Goal: Task Accomplishment & Management: Use online tool/utility

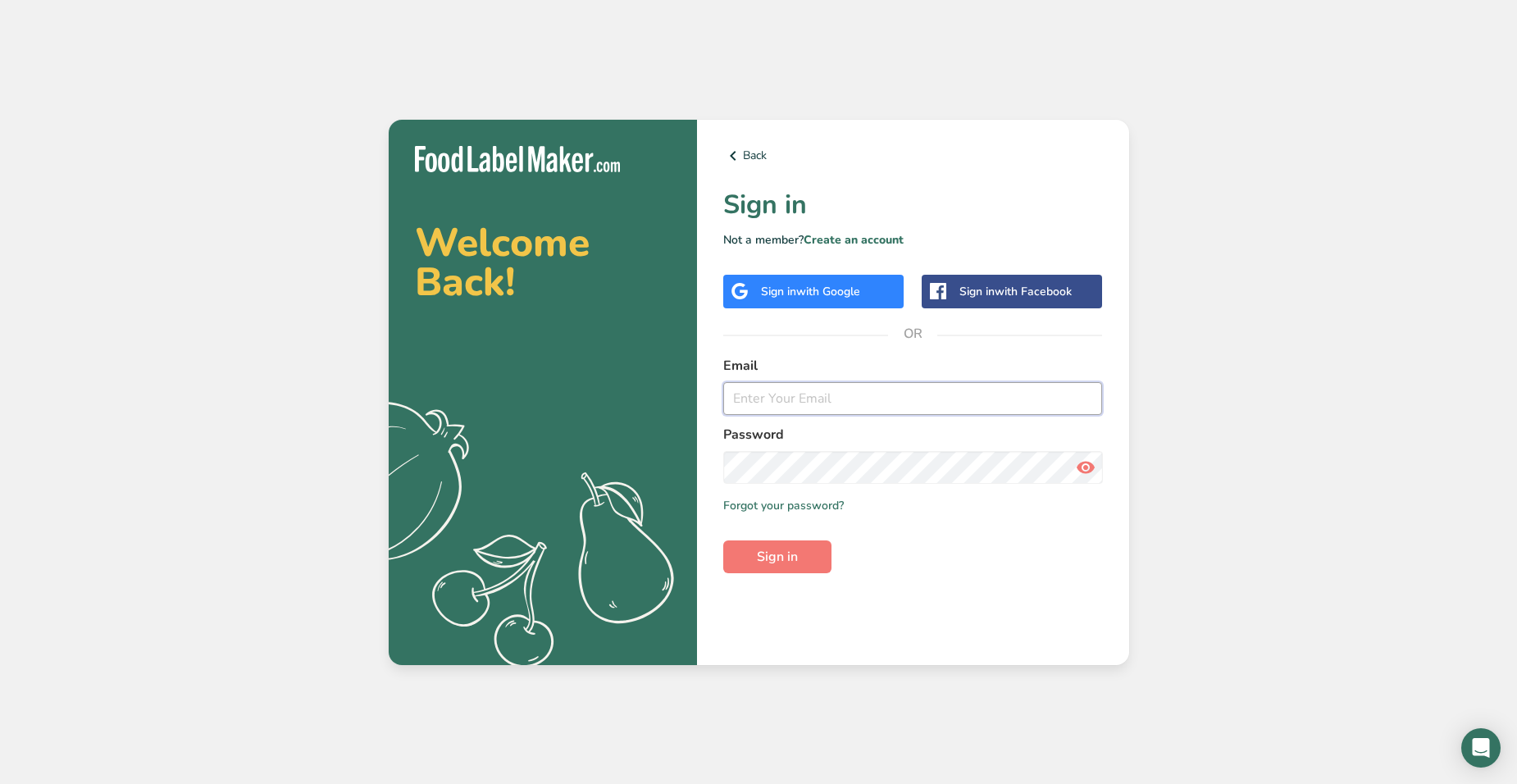
click at [867, 382] on input "email" at bounding box center [913, 398] width 380 height 32
click at [768, 384] on input "email" at bounding box center [913, 398] width 380 height 32
click at [823, 394] on input "email" at bounding box center [913, 398] width 380 height 32
type input "[EMAIL_ADDRESS][DOMAIN_NAME]"
click at [789, 553] on span "Sign in" at bounding box center [777, 556] width 41 height 20
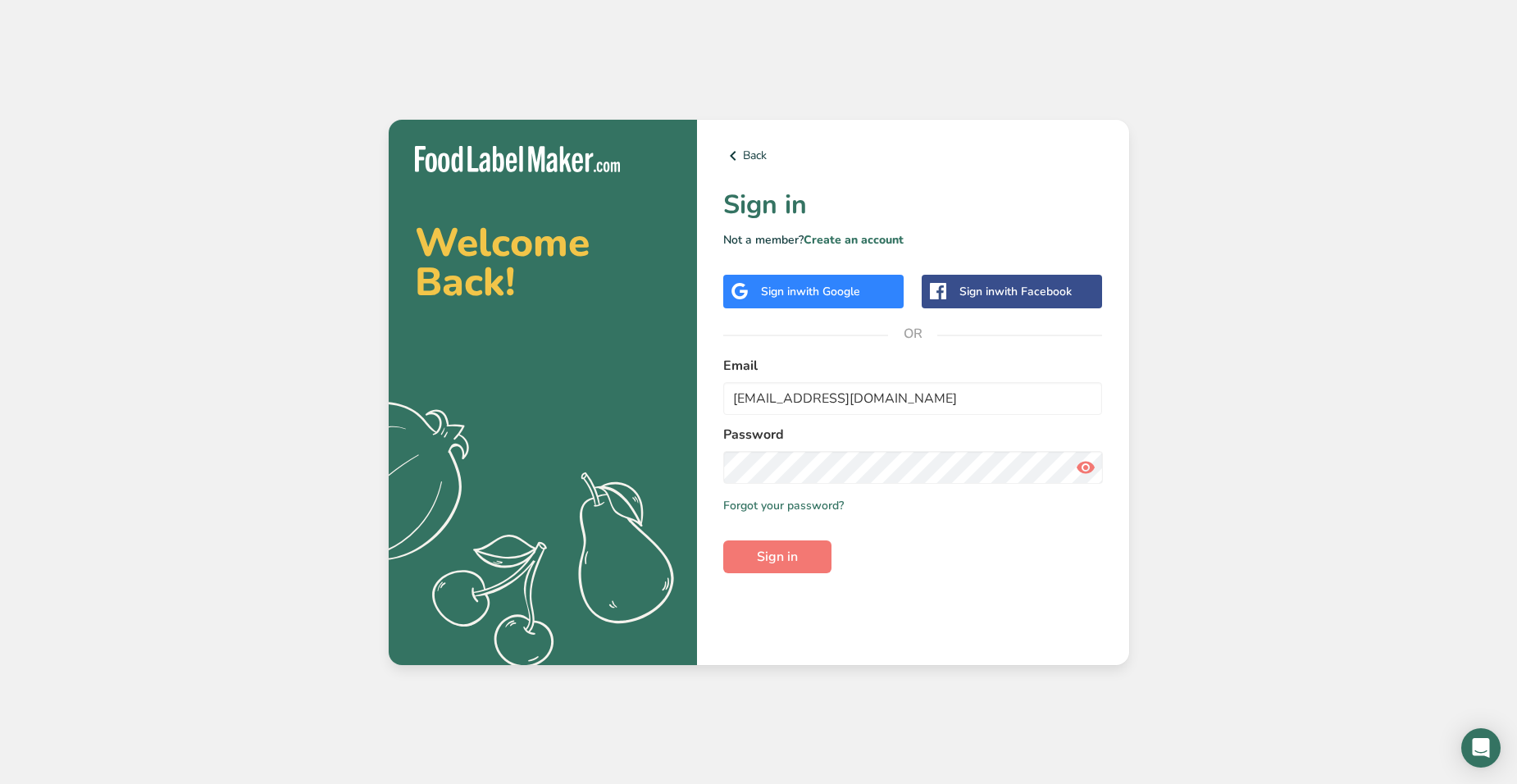
click at [991, 473] on icon at bounding box center [1086, 468] width 20 height 30
click at [803, 550] on button "Sign in" at bounding box center [778, 556] width 108 height 32
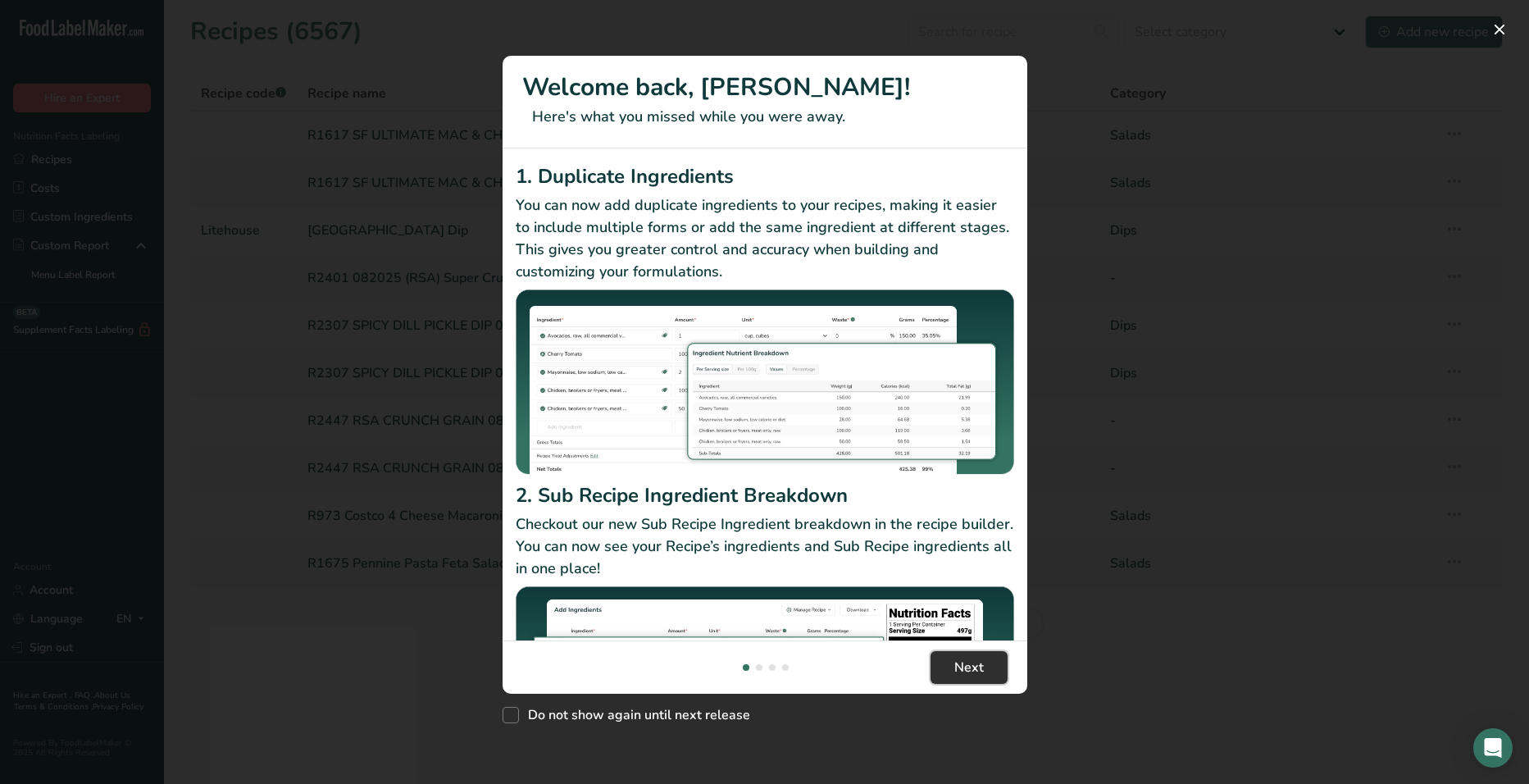
click at [953, 553] on button "Next" at bounding box center [968, 667] width 77 height 32
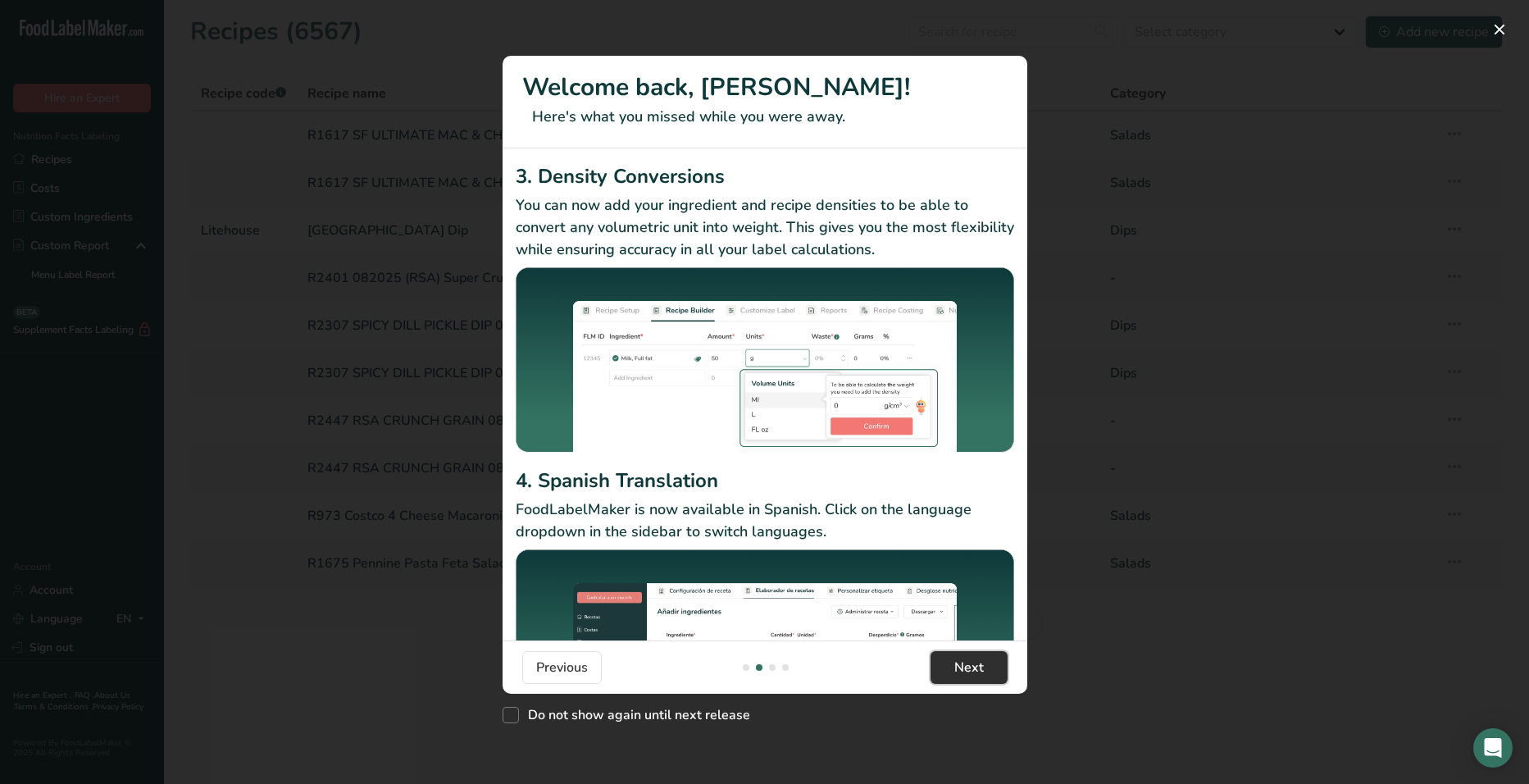
click at [953, 553] on button "Next" at bounding box center [968, 667] width 77 height 32
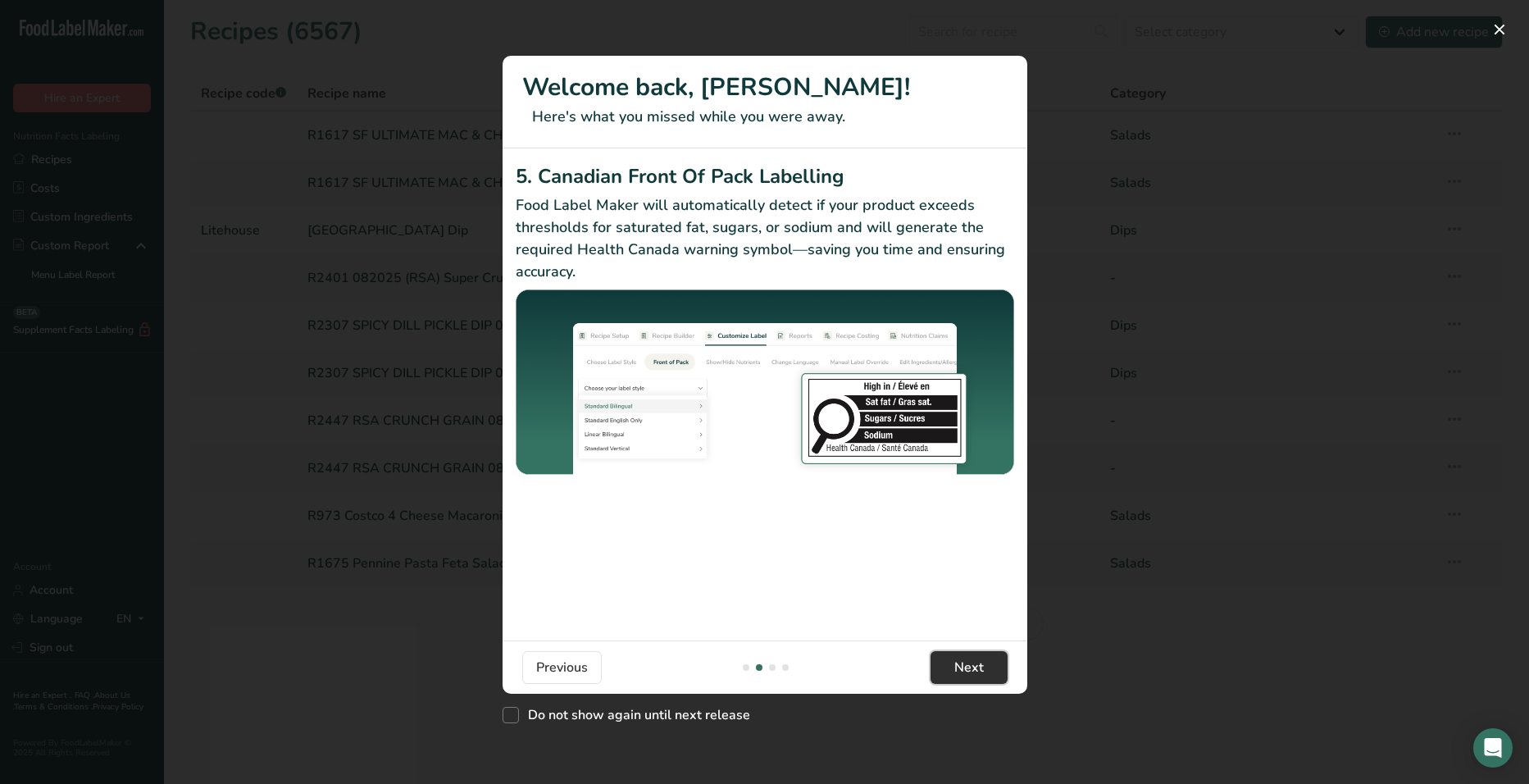
click at [953, 553] on button "Next" at bounding box center [968, 667] width 77 height 32
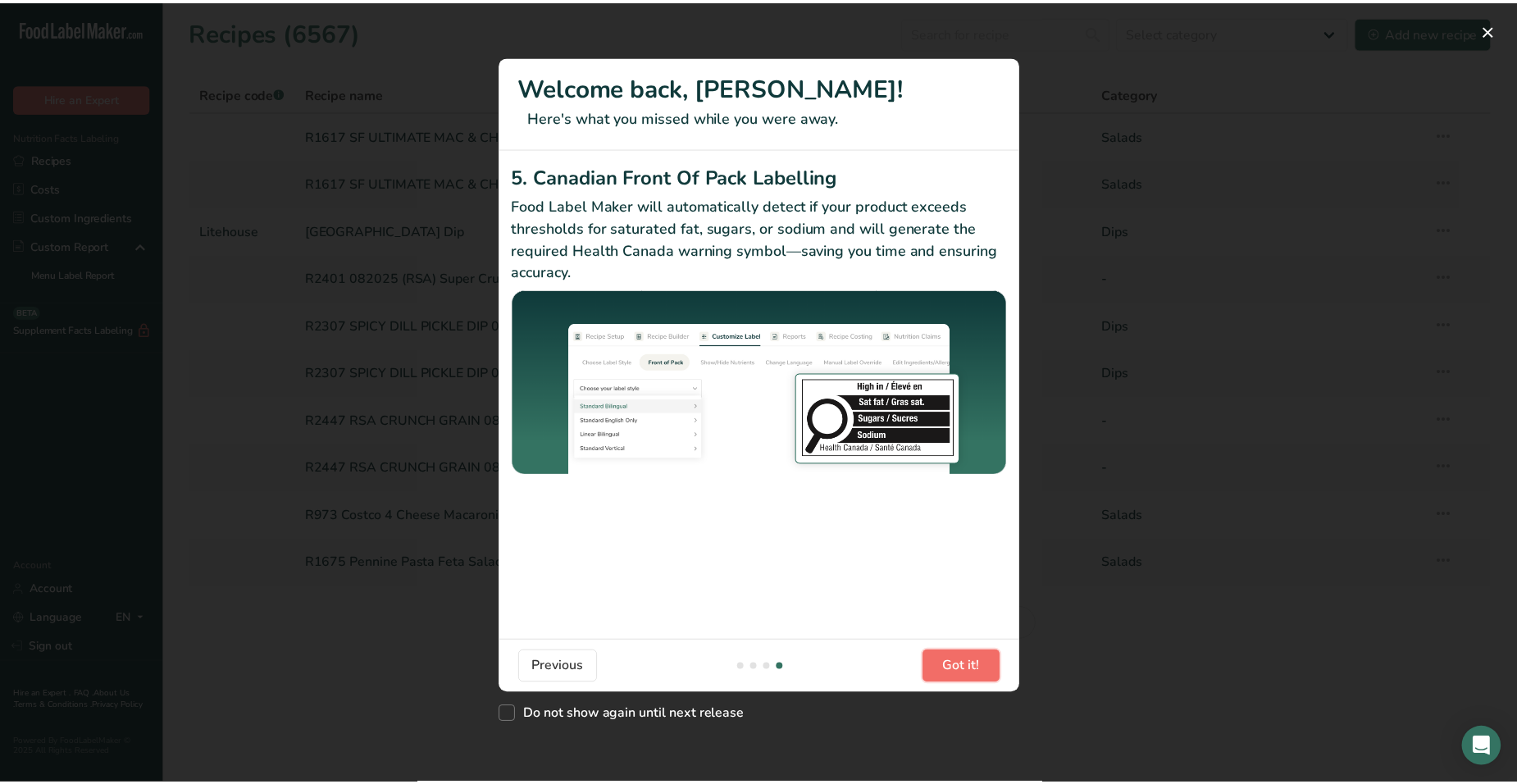
scroll to position [0, 1574]
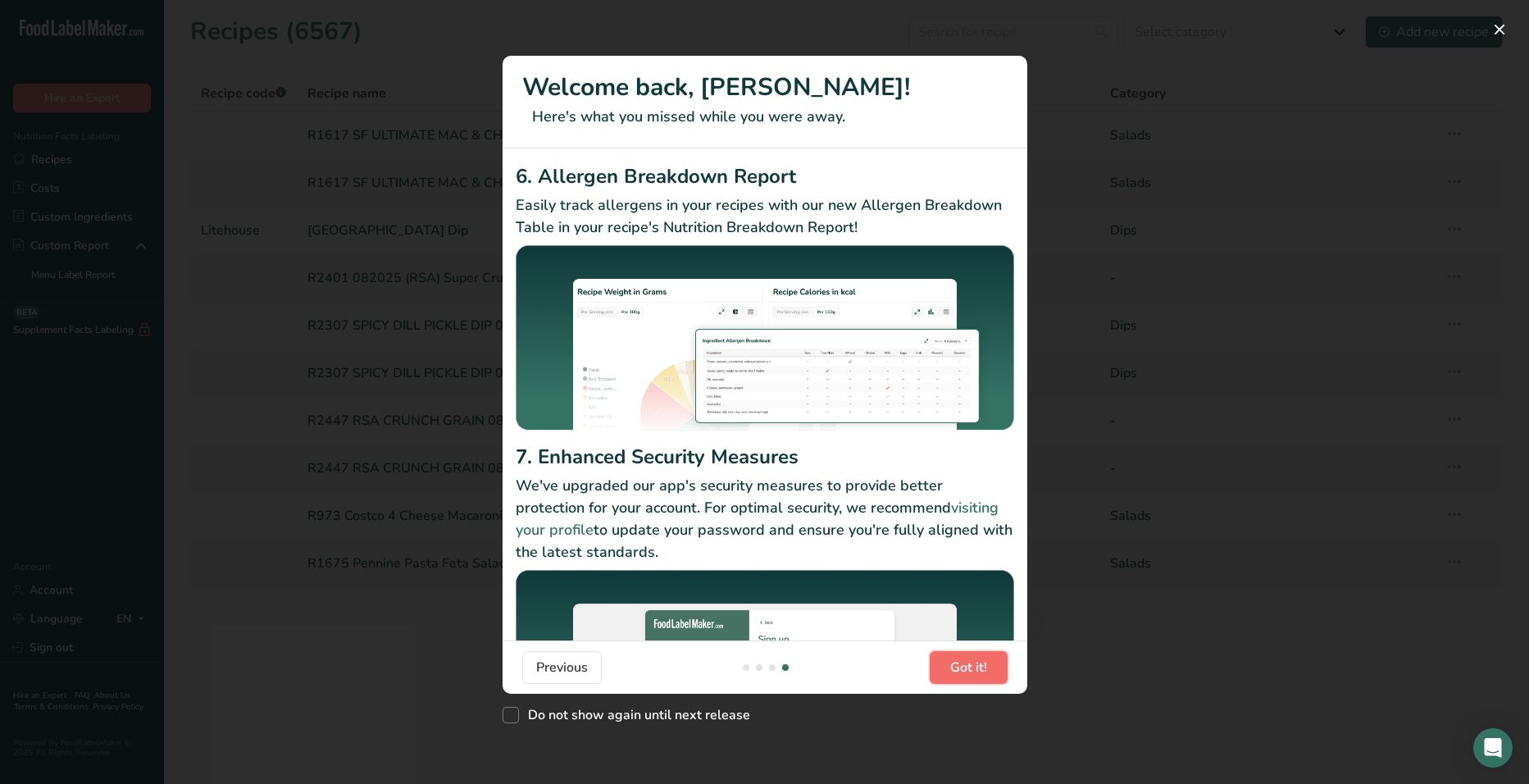
click at [953, 553] on span "Got it!" at bounding box center [968, 668] width 37 height 20
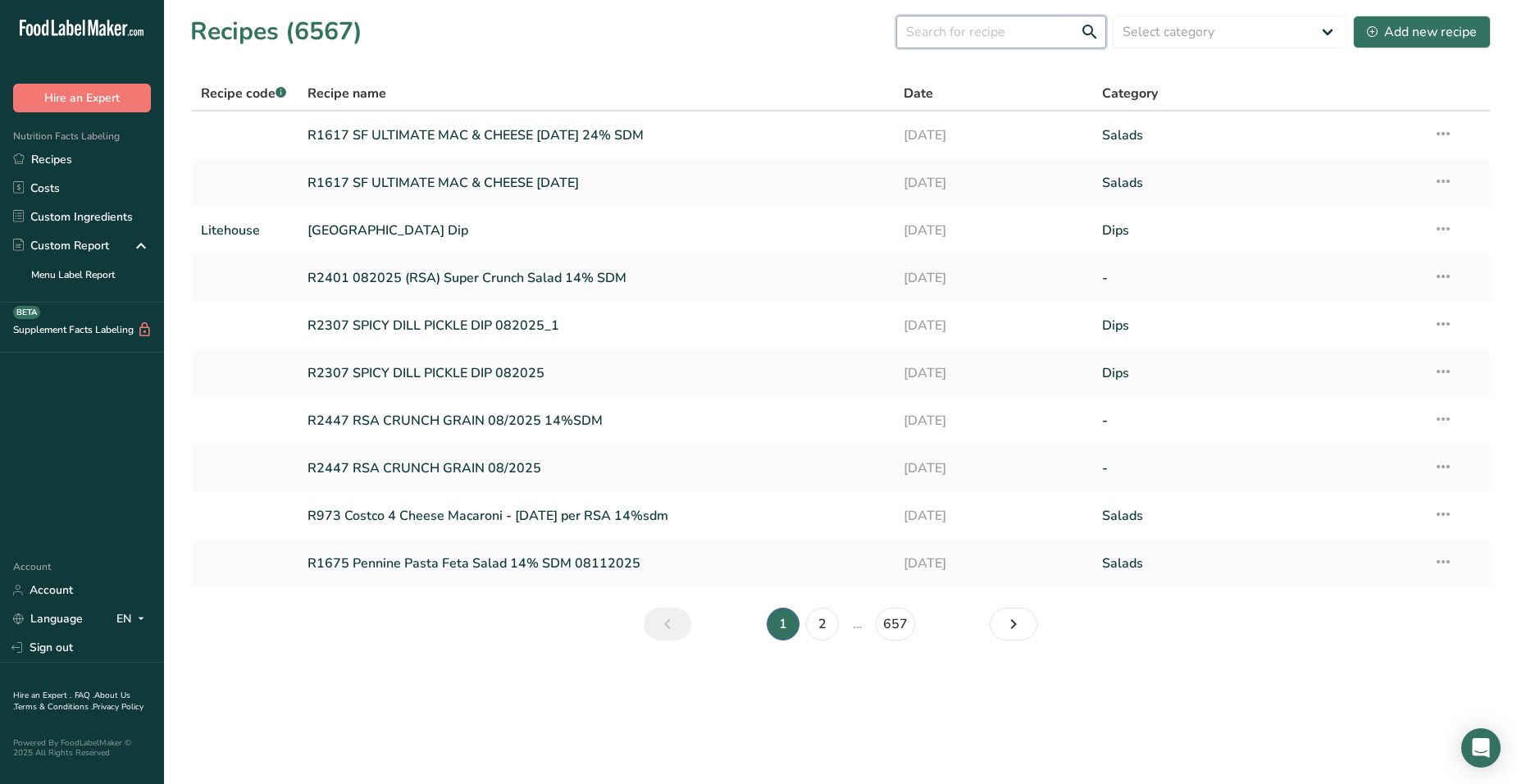
click at [950, 28] on input "text" at bounding box center [1001, 32] width 210 height 32
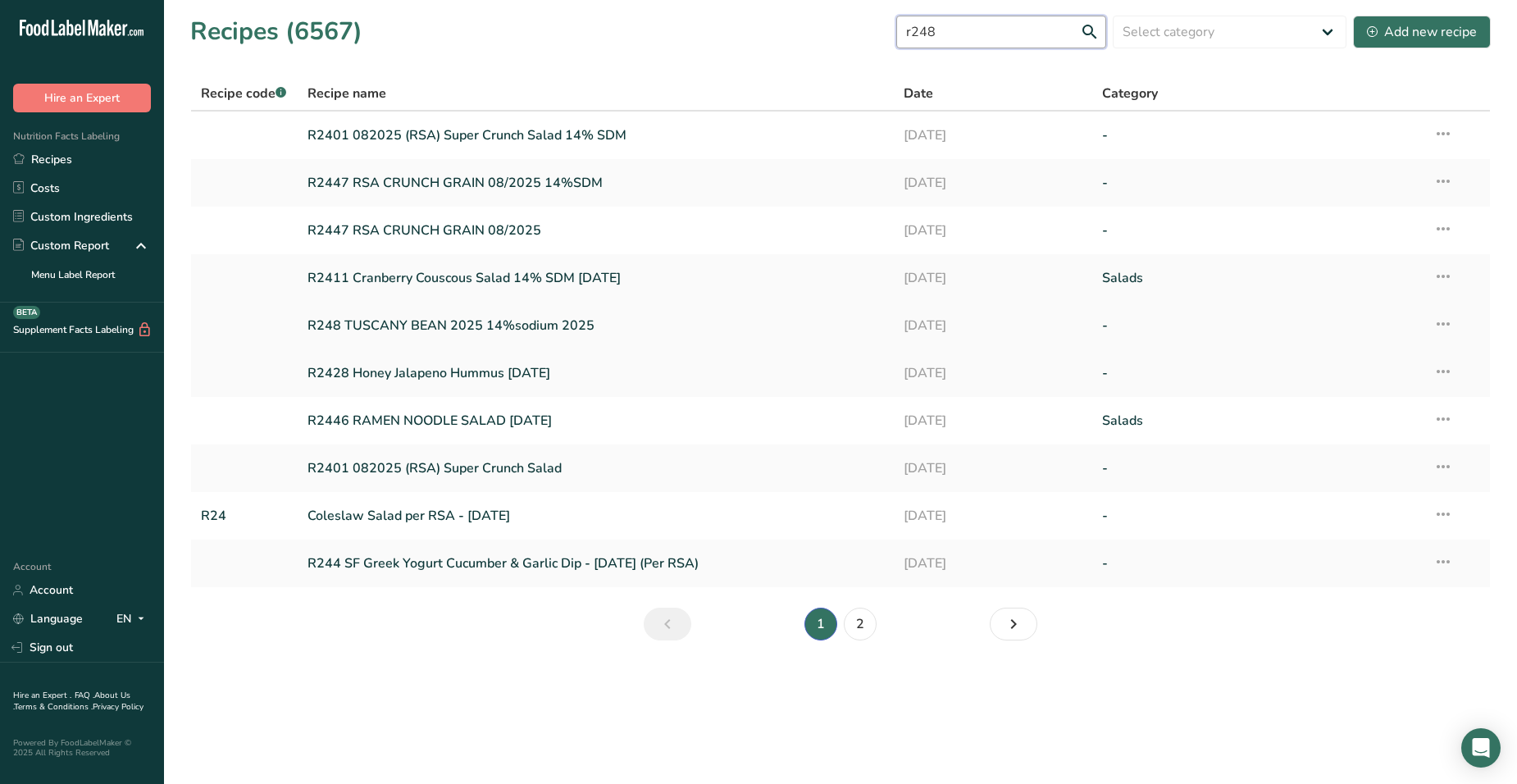
type input "r248"
click at [441, 326] on link "R248 TUSCANY BEAN 2025 14%sodium 2025" at bounding box center [596, 325] width 577 height 34
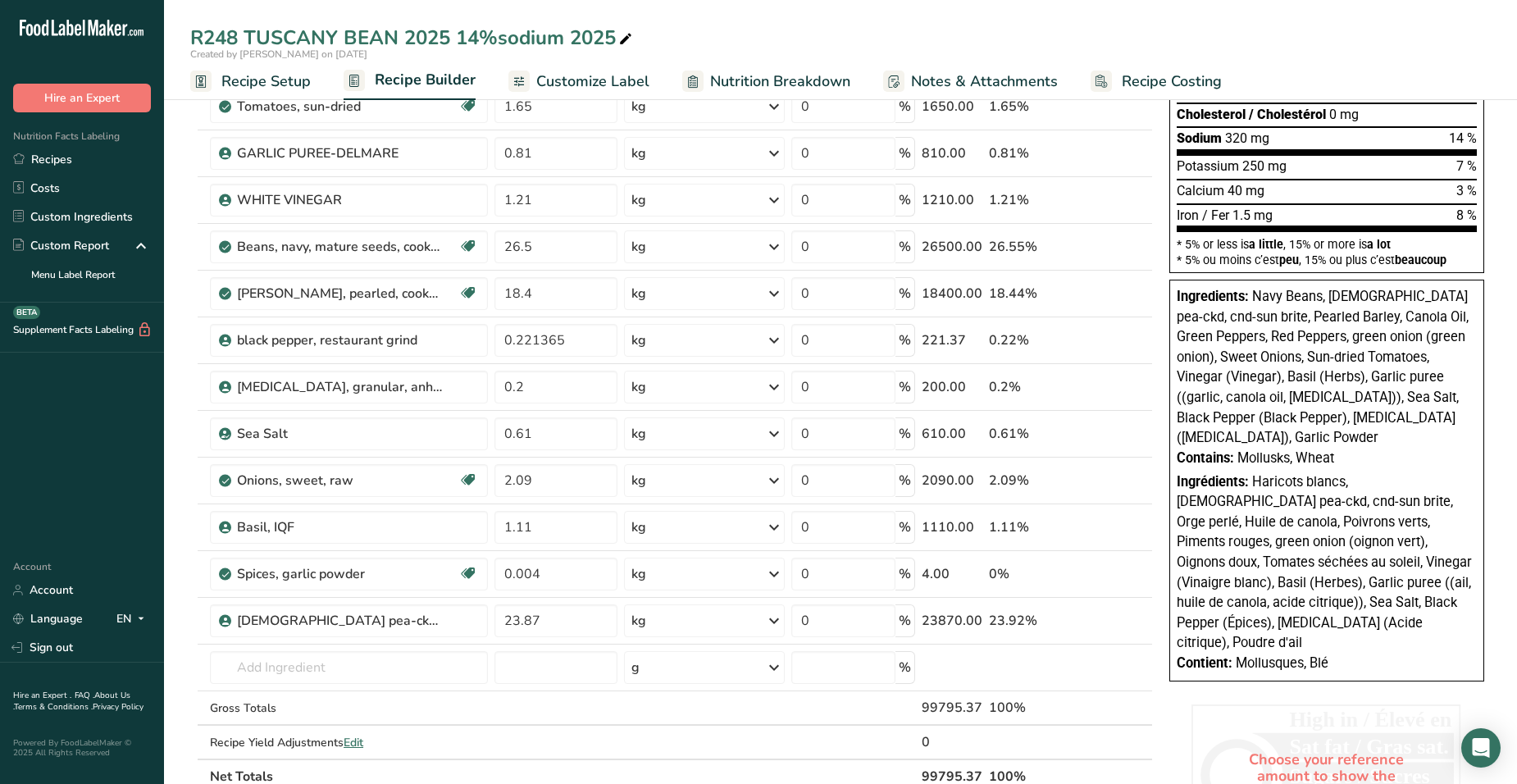
scroll to position [328, 0]
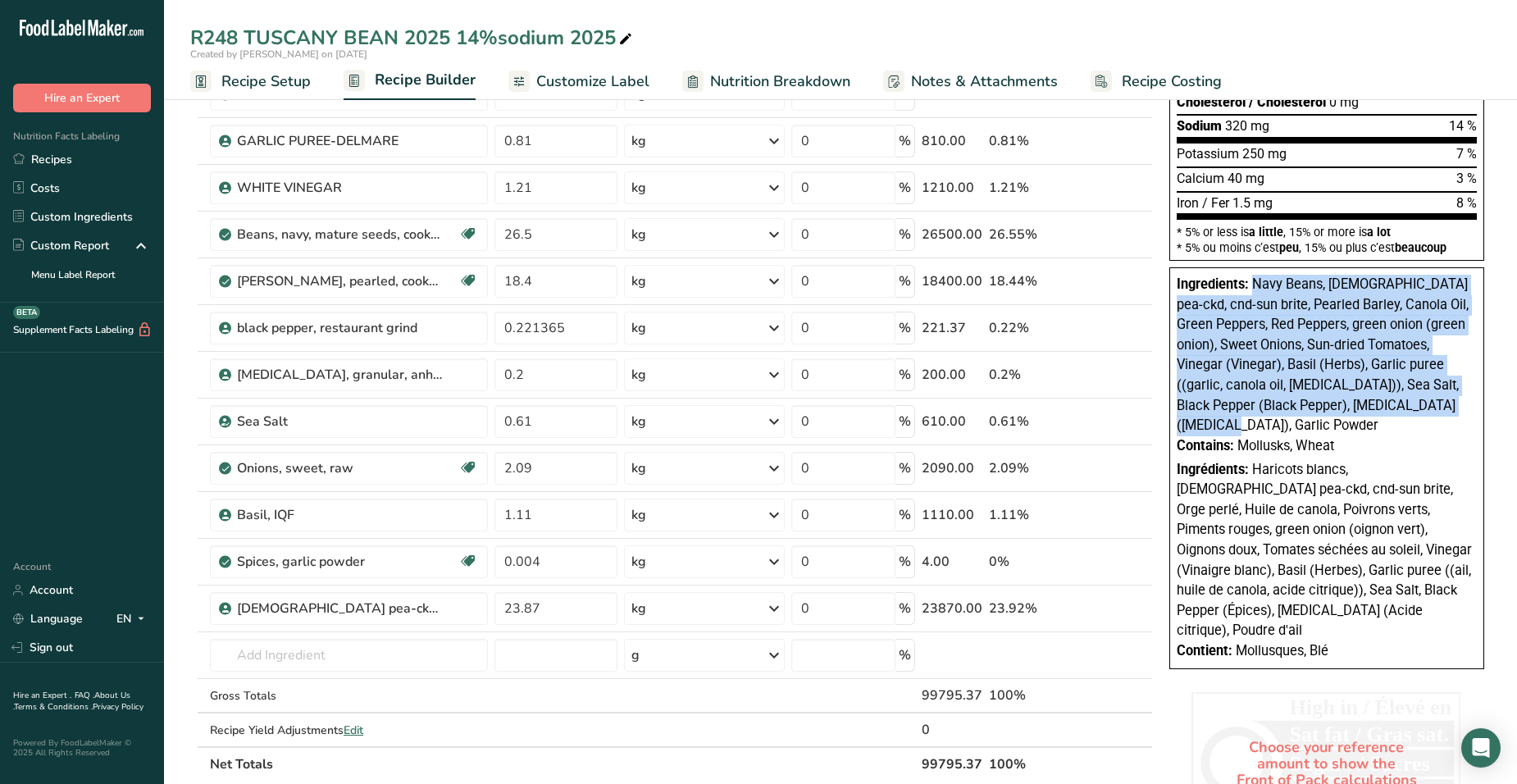
drag, startPoint x: 1257, startPoint y: 286, endPoint x: 1431, endPoint y: 412, distance: 214.8
click at [991, 412] on div "Ingredients: Navy Beans, [DEMOGRAPHIC_DATA] pea-ckd, cnd-sun brite, Pearled Bar…" at bounding box center [1326, 355] width 300 height 161
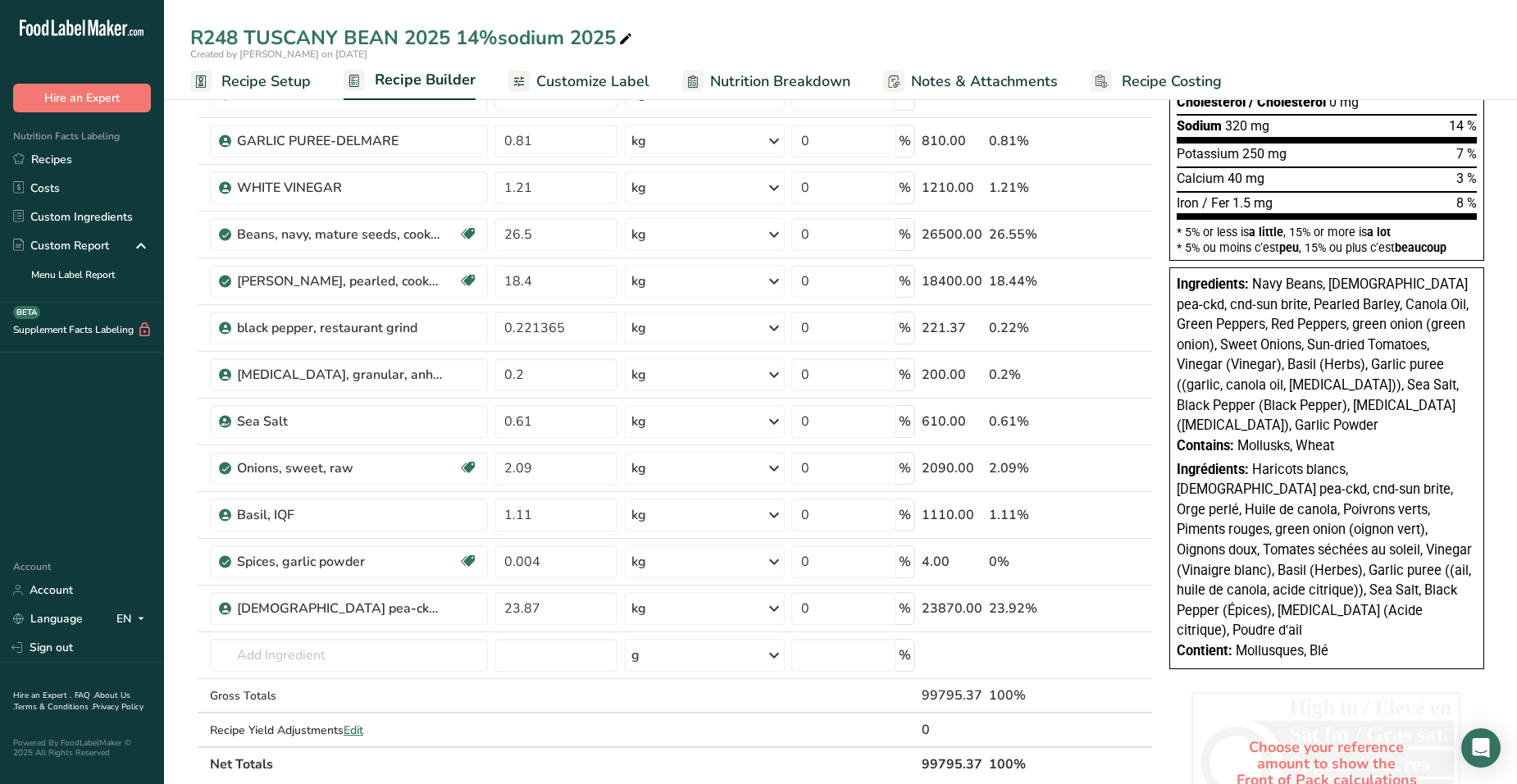
drag, startPoint x: 1431, startPoint y: 412, endPoint x: 1427, endPoint y: 444, distance: 32.2
click at [991, 462] on span "Haricots blancs, [DEMOGRAPHIC_DATA] pea-ckd, cnd-sun brite, Orge perlé, Huile d…" at bounding box center [1323, 550] width 295 height 177
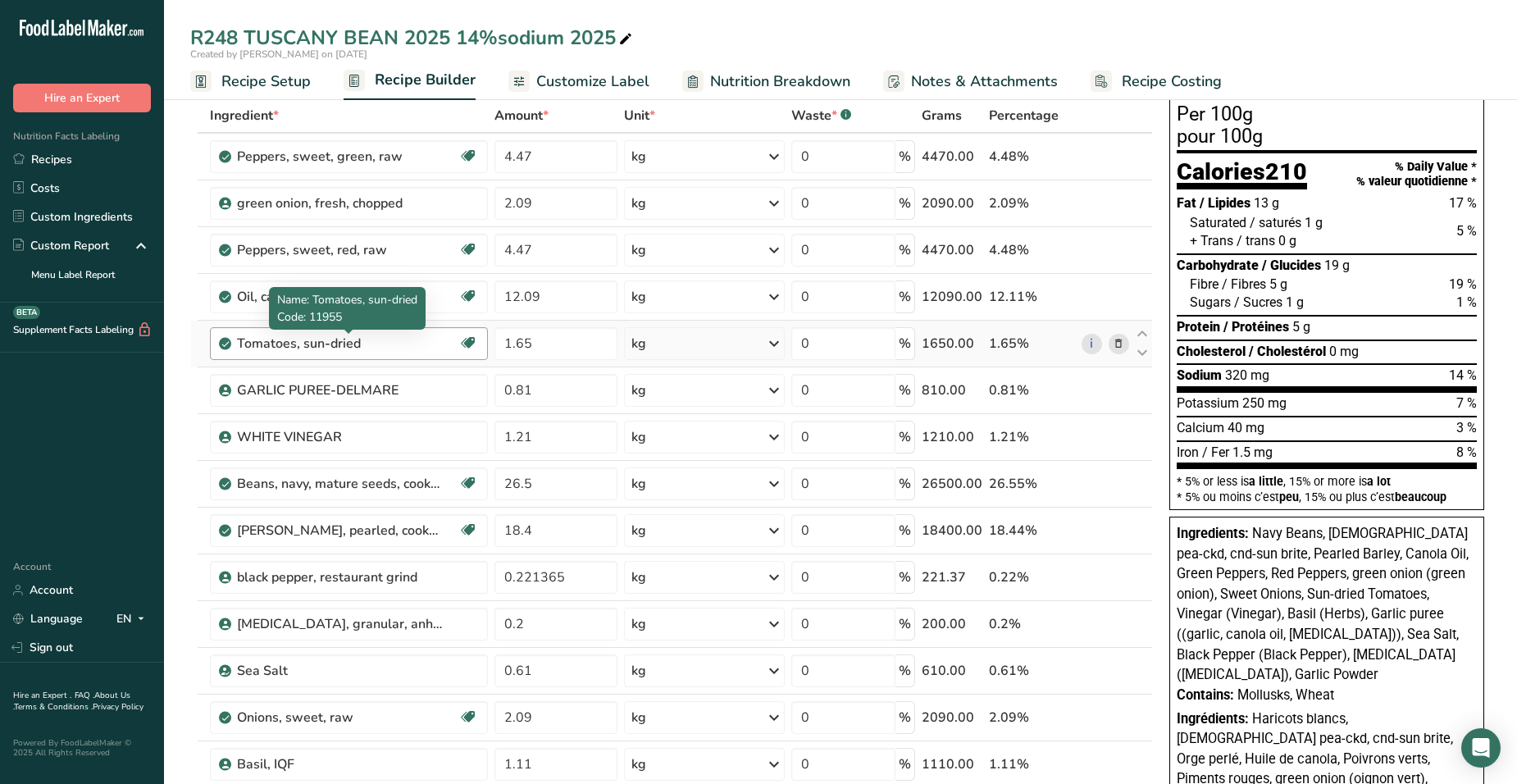
scroll to position [0, 0]
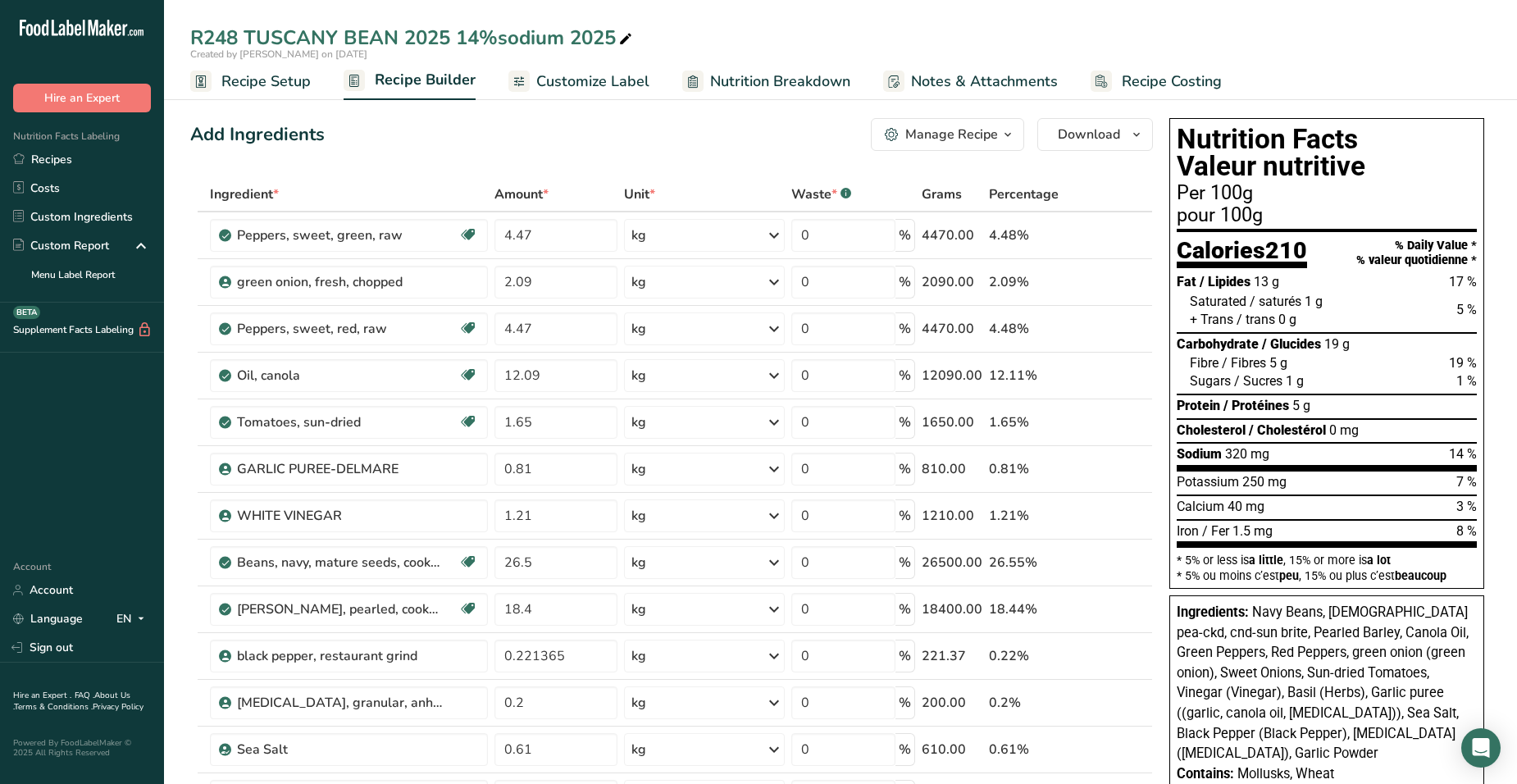
drag, startPoint x: 1441, startPoint y: 448, endPoint x: 1491, endPoint y: 447, distance: 50.0
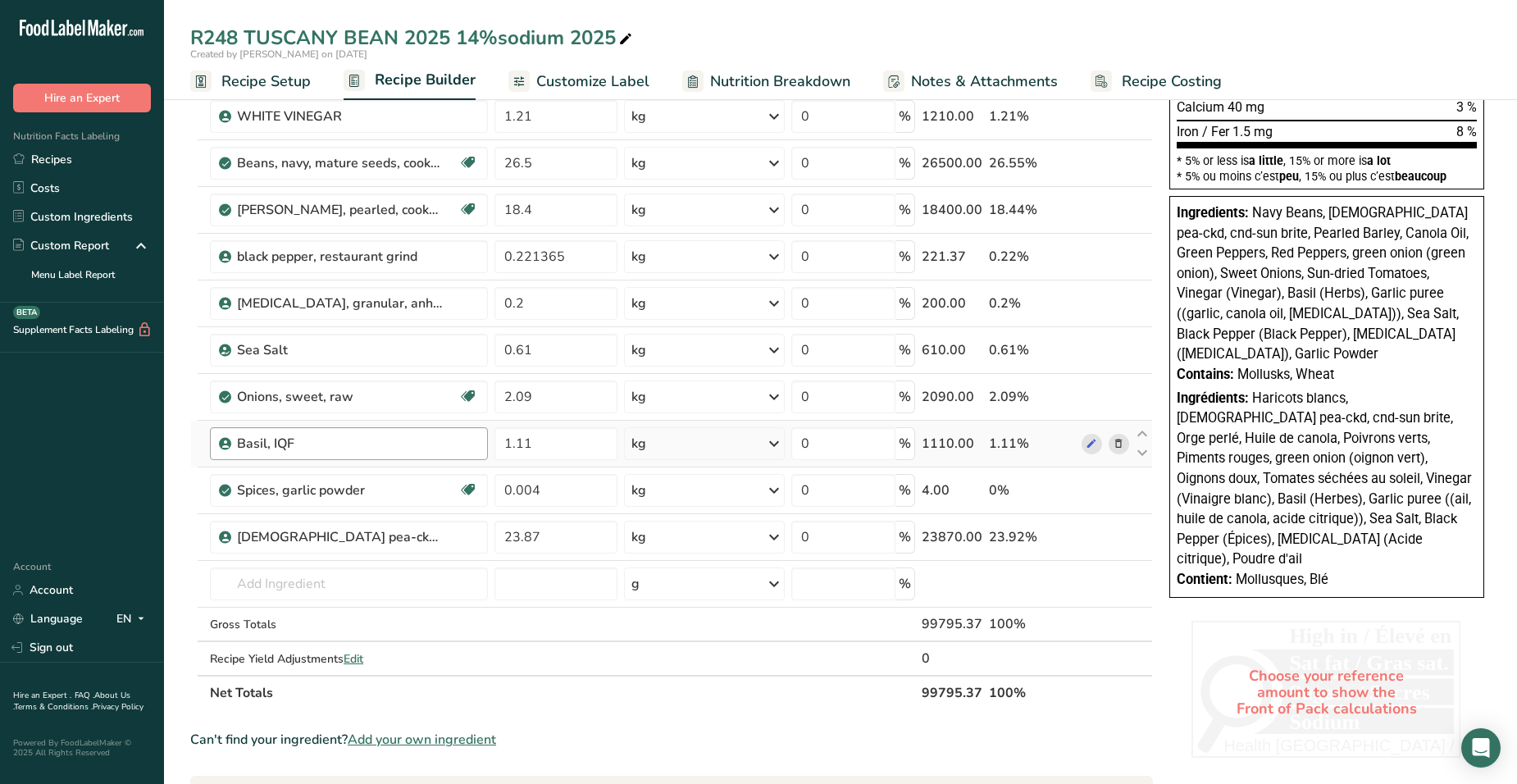
scroll to position [410, 0]
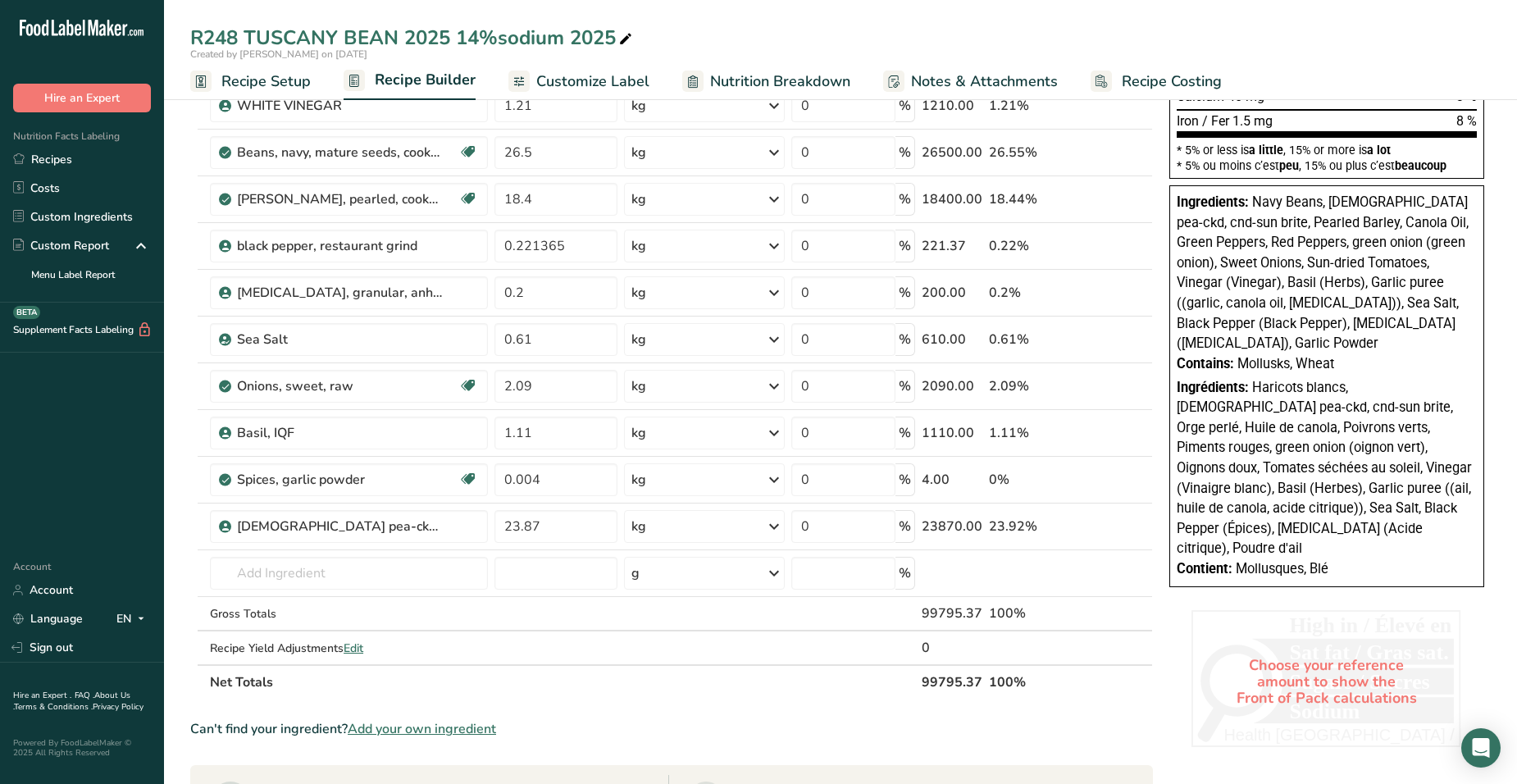
click at [991, 380] on span "Ingrédients:" at bounding box center [1212, 387] width 72 height 16
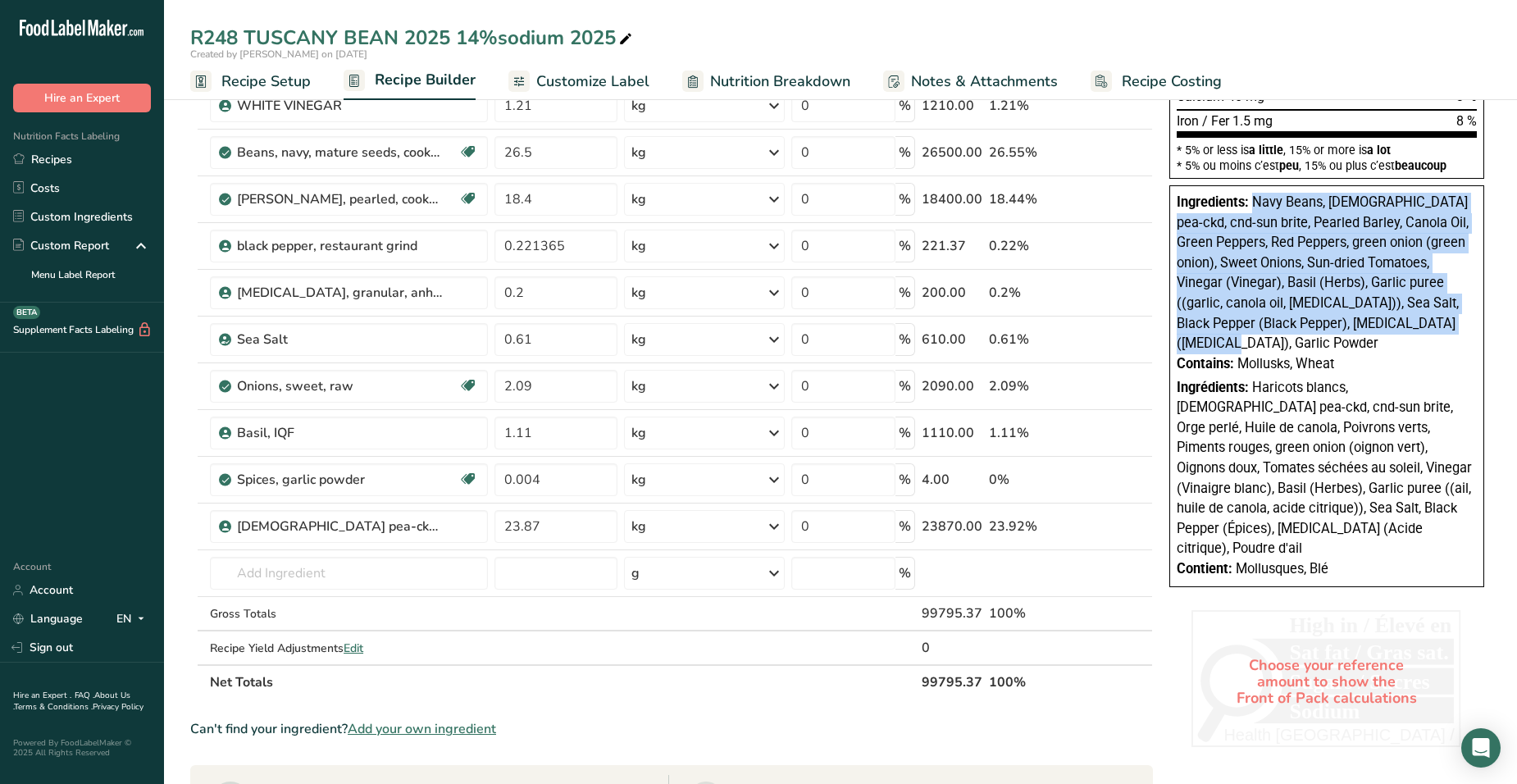
drag, startPoint x: 1252, startPoint y: 202, endPoint x: 1403, endPoint y: 320, distance: 191.6
click at [991, 320] on div "Ingredients: Navy Beans, [DEMOGRAPHIC_DATA] pea-ckd, cnd-sun brite, Pearled Bar…" at bounding box center [1326, 273] width 300 height 161
copy span "Navy Beans, [DEMOGRAPHIC_DATA] pea-ckd, cnd-sun brite, Pearled Barley, Canola O…"
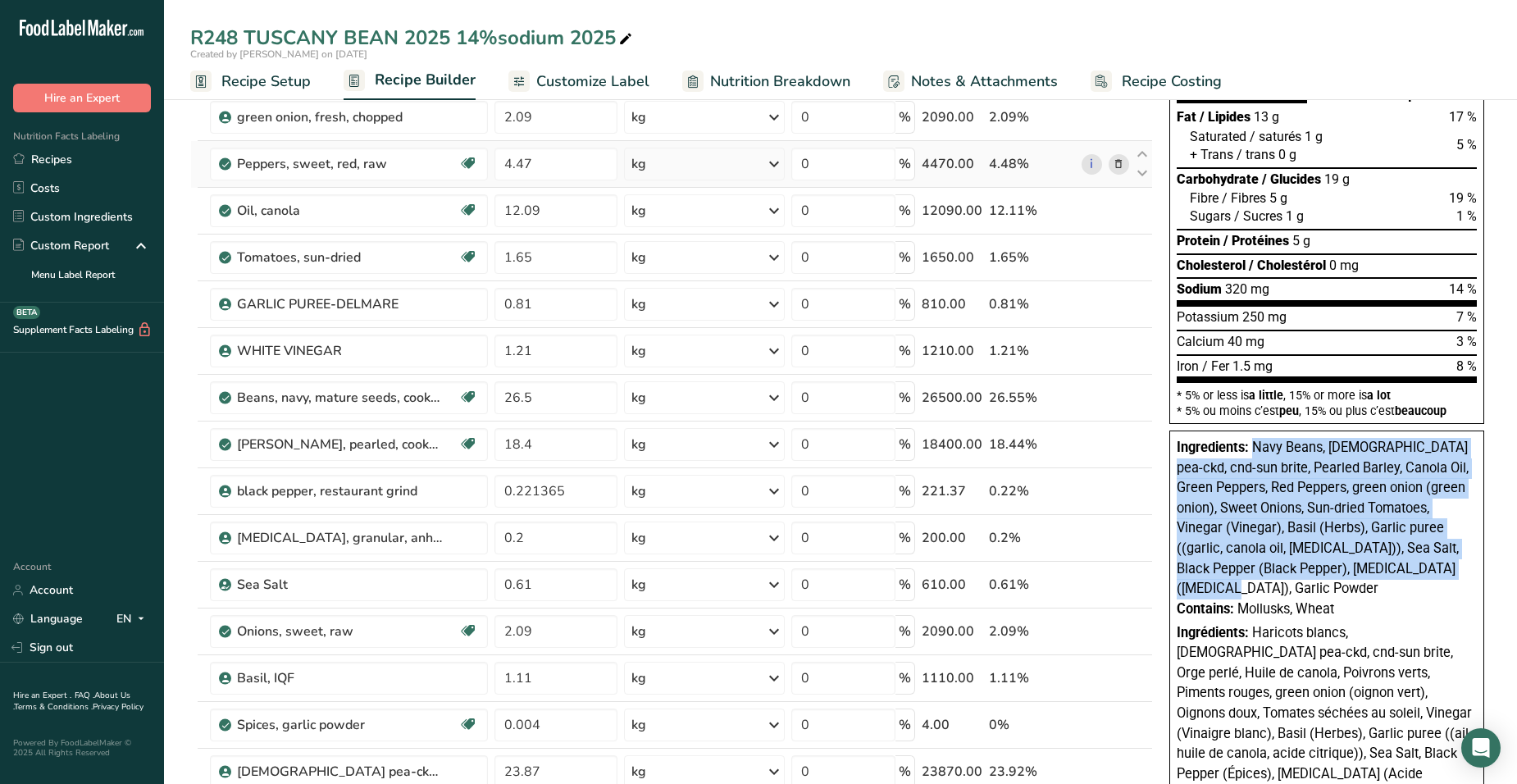
scroll to position [164, 0]
